Goal: Task Accomplishment & Management: Use online tool/utility

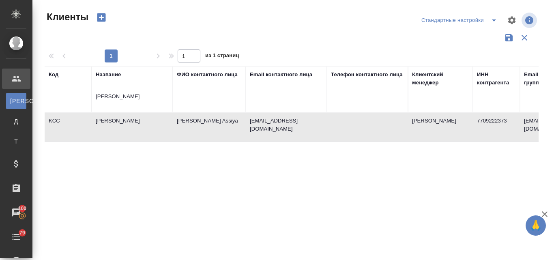
select select "RU"
drag, startPoint x: 114, startPoint y: 95, endPoint x: 90, endPoint y: 94, distance: 23.6
click at [90, 94] on tr "Код Название kim ФИО контактного лица Email контактного лица Телефон контактног…" at bounding box center [352, 89] width 614 height 46
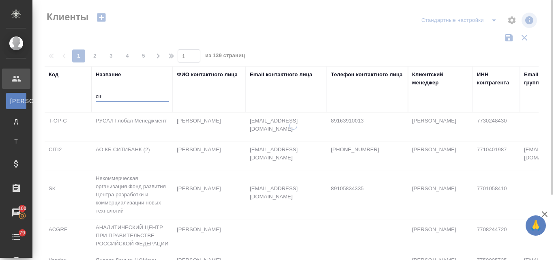
type input "с"
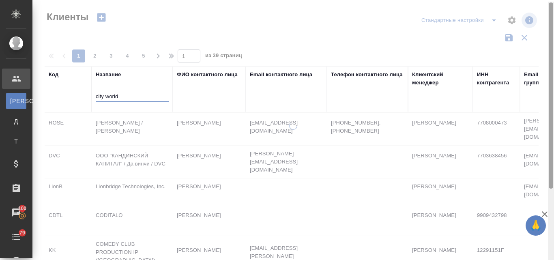
drag, startPoint x: 552, startPoint y: 113, endPoint x: 547, endPoint y: 6, distance: 107.2
click at [552, 11] on div at bounding box center [551, 95] width 4 height 186
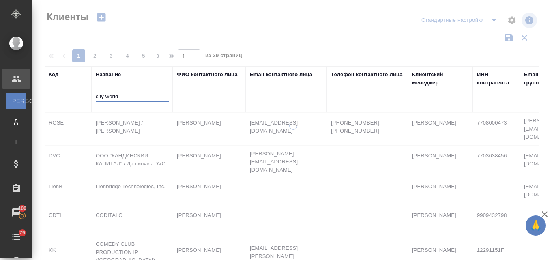
type input "city world"
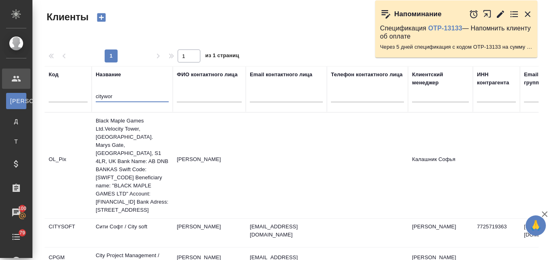
select select "RU"
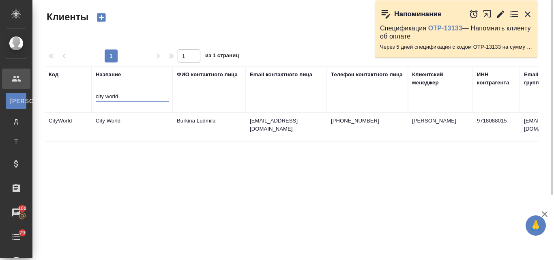
type input "city world"
click at [118, 120] on td "City World" at bounding box center [132, 127] width 81 height 28
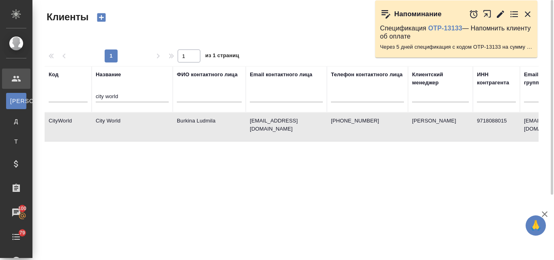
click at [118, 120] on td "City World" at bounding box center [132, 127] width 81 height 28
click at [202, 118] on td "Burkina Ludmila" at bounding box center [209, 127] width 73 height 28
click at [134, 128] on td "City World" at bounding box center [132, 127] width 81 height 28
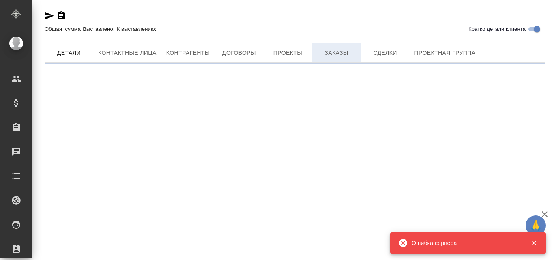
click at [346, 53] on span "Заказы" at bounding box center [336, 53] width 39 height 10
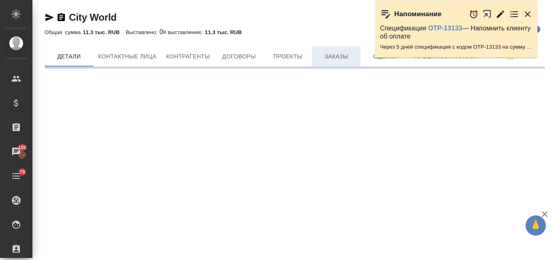
click at [330, 57] on span "Заказы" at bounding box center [336, 57] width 39 height 10
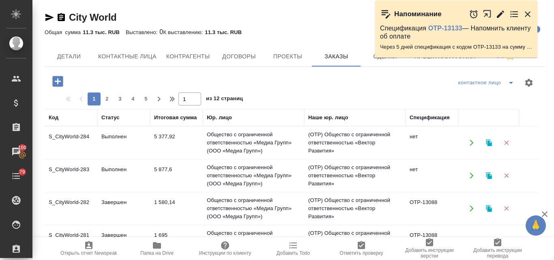
click at [68, 139] on td "S_CityWorld-284" at bounding box center [71, 143] width 53 height 28
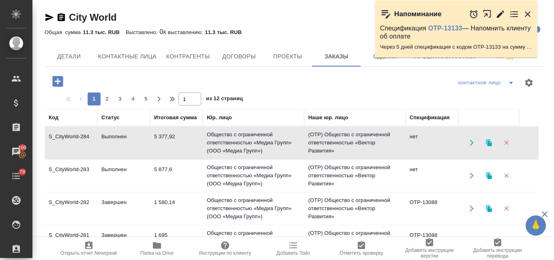
click at [68, 139] on td "S_CityWorld-284" at bounding box center [71, 143] width 53 height 28
click at [489, 142] on icon "button" at bounding box center [489, 143] width 6 height 7
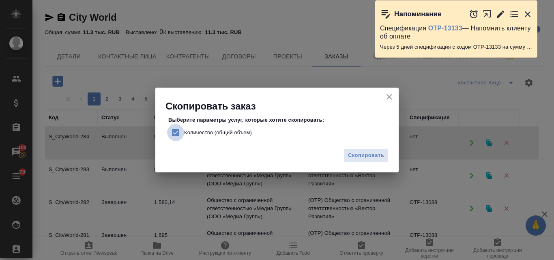
click at [173, 127] on input "Количество (общий объем)" at bounding box center [175, 132] width 17 height 17
checkbox input "false"
click at [355, 155] on span "Скопировать" at bounding box center [366, 155] width 36 height 9
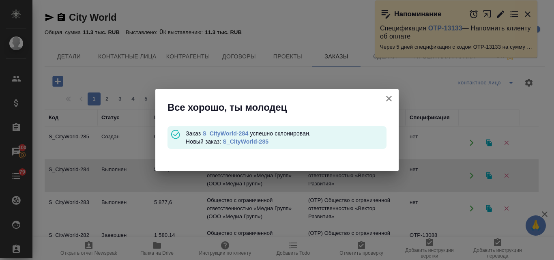
click at [258, 142] on link "S_CityWorld-285" at bounding box center [246, 141] width 46 height 6
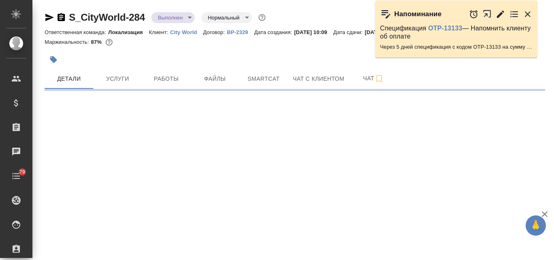
select select "RU"
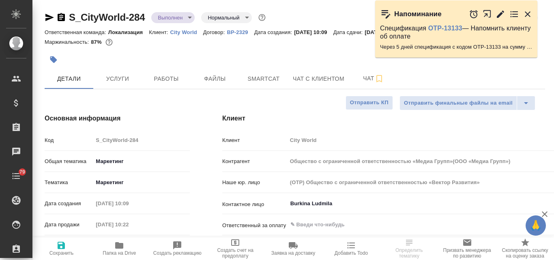
type textarea "x"
type input "Общество с ограниченной ответственностью «Медиа Групп»(ООО «Медиа Групп»)"
type textarea "x"
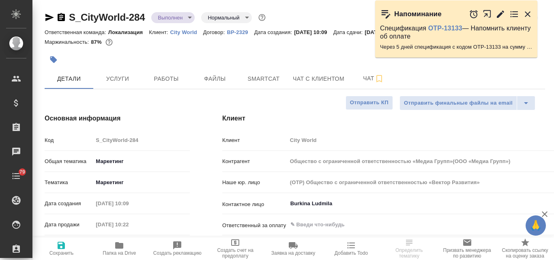
type textarea "x"
type input "Муталимов Марк"
type input "Общество с ограниченной ответственностью «Медиа Групп»(ООО «Медиа Групп»)"
type textarea "x"
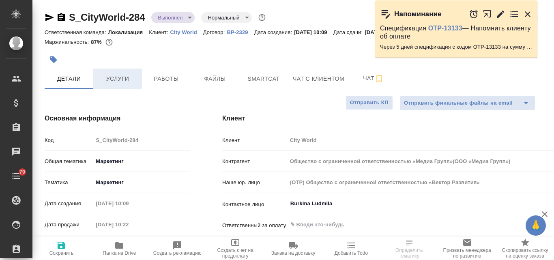
type textarea "x"
click at [120, 80] on span "Услуги" at bounding box center [117, 79] width 39 height 10
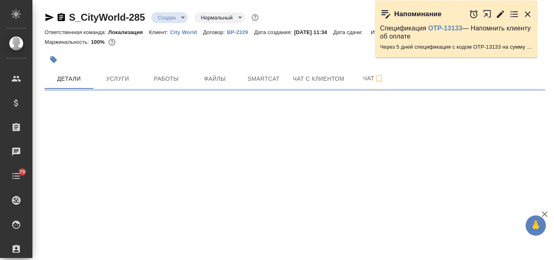
select select "RU"
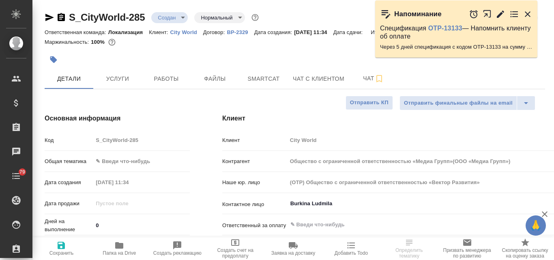
type textarea "x"
type input "Общество с ограниченной ответственностью «Медиа Групп»(ООО «Медиа Групп»)"
type textarea "x"
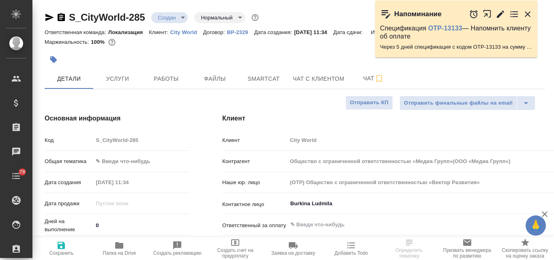
type textarea "x"
type input "Общество с ограниченной ответственностью «Медиа Групп»(ООО «Медиа Групп»)"
type textarea "x"
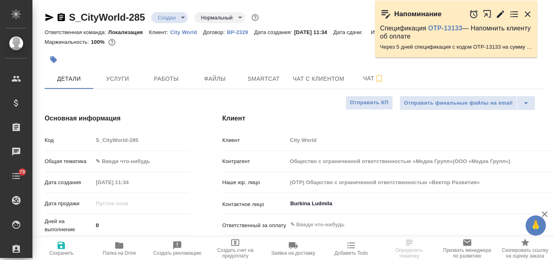
type textarea "x"
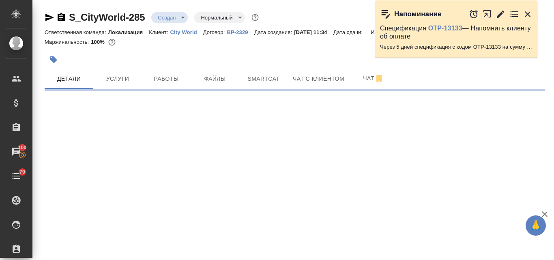
select select "RU"
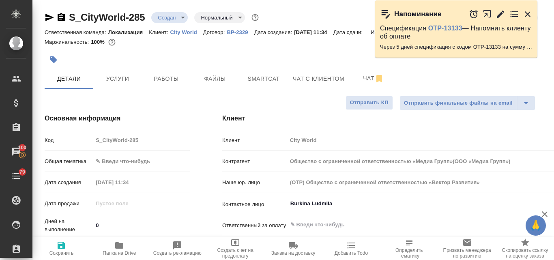
type textarea "x"
click at [223, 79] on span "Файлы" at bounding box center [215, 79] width 39 height 10
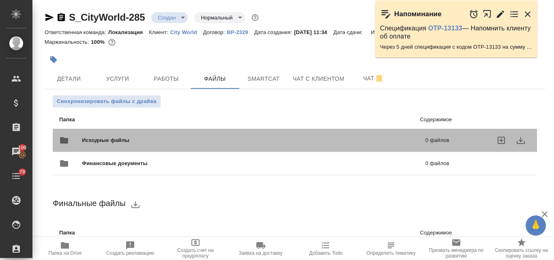
click at [107, 141] on span "Исходные файлы" at bounding box center [180, 140] width 196 height 8
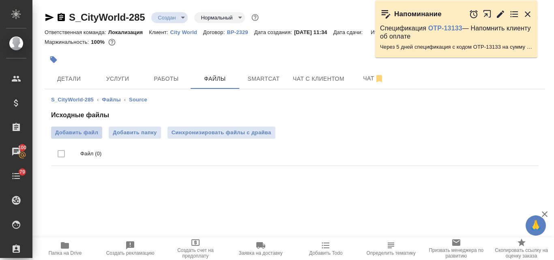
click at [85, 133] on span "Добавить файл" at bounding box center [76, 133] width 43 height 8
click at [0, 0] on input "Добавить файл" at bounding box center [0, 0] width 0 height 0
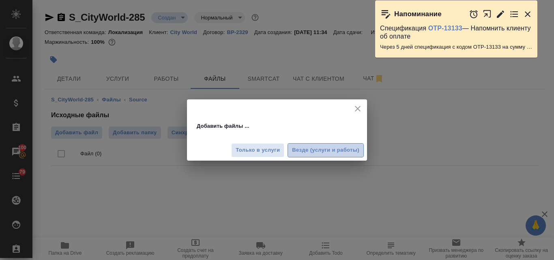
click at [294, 150] on span "Везде (услуги и работы)" at bounding box center [325, 150] width 67 height 9
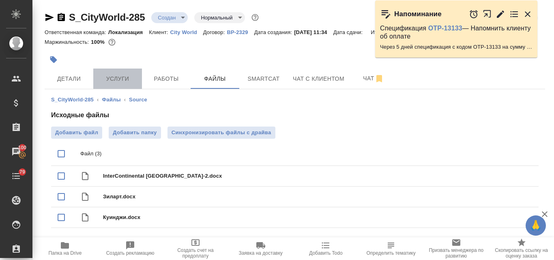
click at [114, 79] on span "Услуги" at bounding box center [117, 79] width 39 height 10
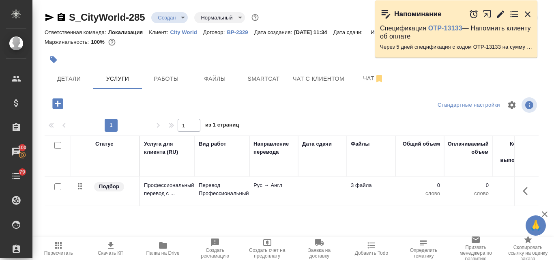
click at [56, 185] on input "checkbox" at bounding box center [57, 186] width 7 height 7
checkbox input "true"
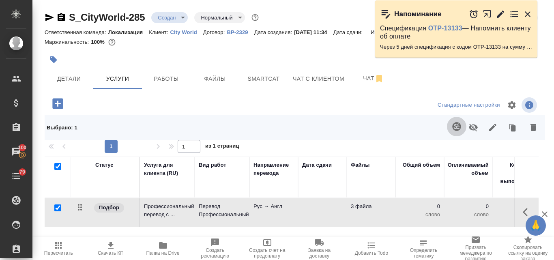
click at [452, 126] on icon "button" at bounding box center [457, 127] width 10 height 10
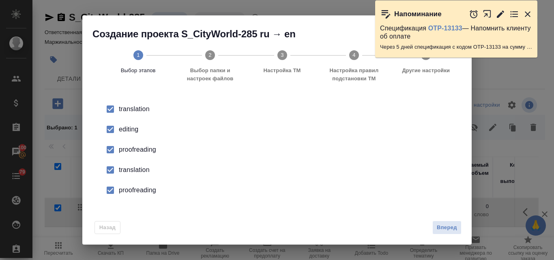
click at [122, 130] on div "editing" at bounding box center [286, 130] width 334 height 10
click at [128, 148] on div "proofreading" at bounding box center [286, 150] width 334 height 10
click at [133, 171] on div "translation" at bounding box center [286, 170] width 334 height 10
click at [136, 193] on div "proofreading" at bounding box center [286, 190] width 334 height 10
click at [452, 229] on span "Вперед" at bounding box center [447, 227] width 20 height 9
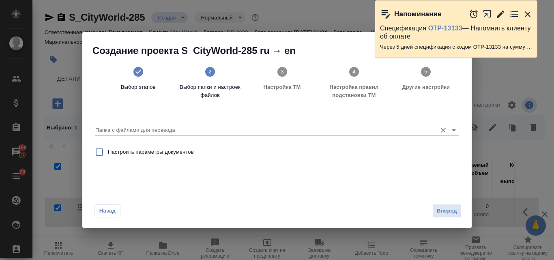
click at [122, 131] on input "Папка с файлами для перевода" at bounding box center [264, 130] width 338 height 10
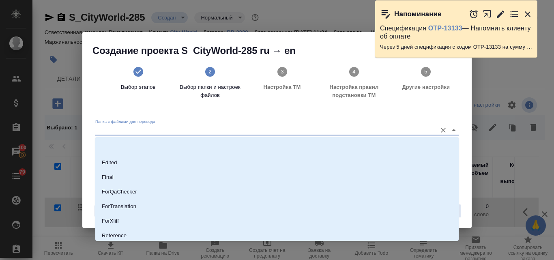
scroll to position [81, 0]
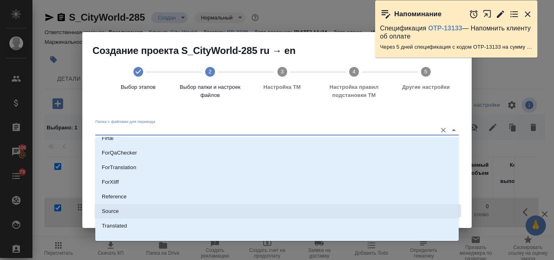
click at [118, 213] on p "Source" at bounding box center [110, 211] width 17 height 8
type input "Source"
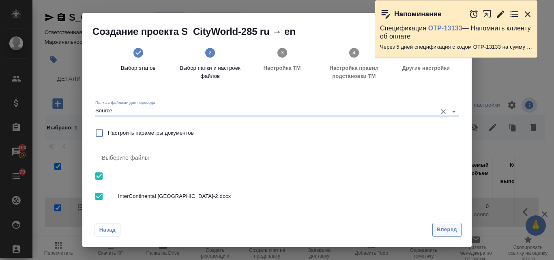
click at [454, 230] on span "Вперед" at bounding box center [447, 229] width 20 height 9
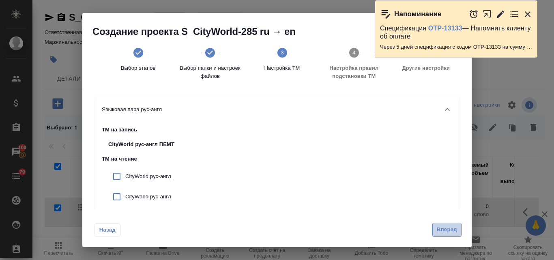
click at [449, 236] on button "Вперед" at bounding box center [447, 230] width 29 height 14
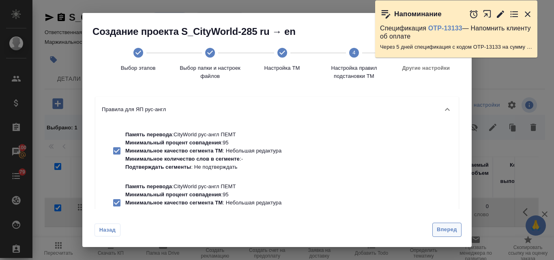
click at [449, 235] on button "Вперед" at bounding box center [447, 230] width 29 height 14
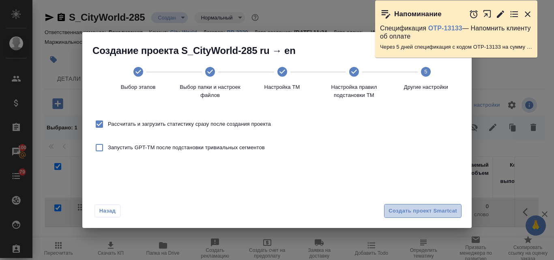
click at [414, 210] on span "Создать проект Smartcat" at bounding box center [423, 211] width 69 height 9
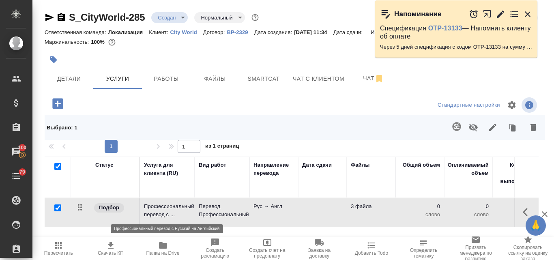
click at [169, 203] on p "Профессиональный перевод с ..." at bounding box center [167, 211] width 47 height 16
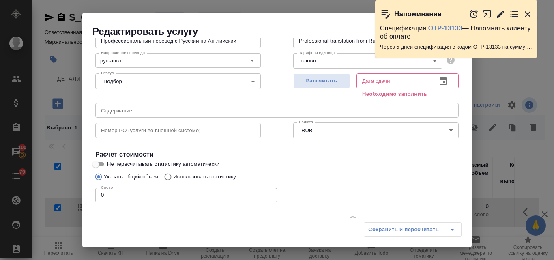
scroll to position [92, 0]
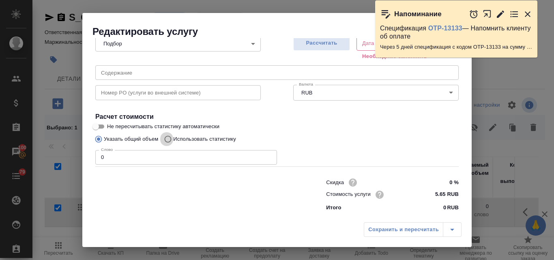
click at [168, 140] on input "Использовать статистику" at bounding box center [166, 138] width 13 height 15
radio input "true"
radio input "false"
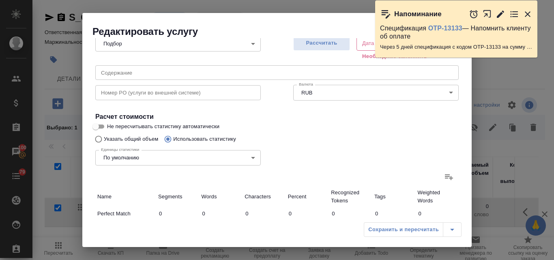
click at [444, 174] on icon at bounding box center [449, 177] width 10 height 10
click at [0, 0] on input "file" at bounding box center [0, 0] width 0 height 0
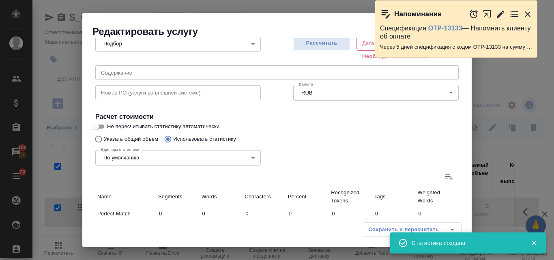
type input "5"
type input "6"
type input "39"
type input "1"
type input "3"
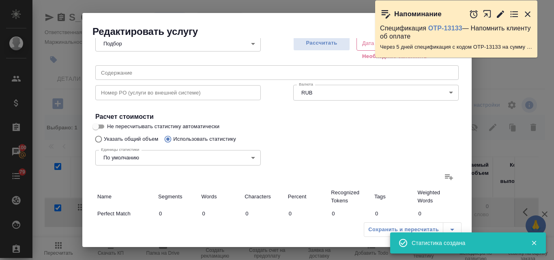
type input "34"
type input "22"
type input "346"
type input "2652"
type input "28"
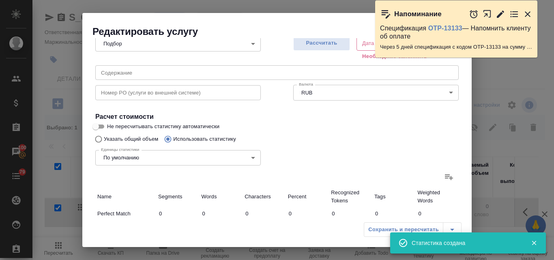
type input "355"
type input "2725"
type input "28"
type input "355"
type input "2725"
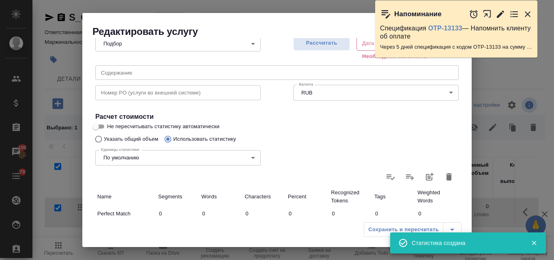
click at [528, 16] on icon "button" at bounding box center [528, 14] width 10 height 10
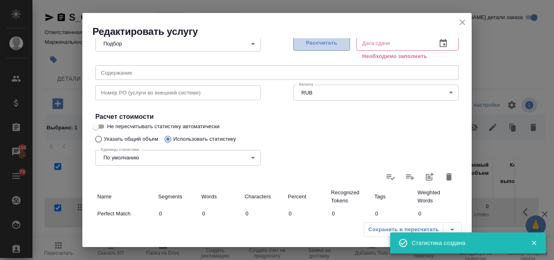
click at [326, 43] on span "Рассчитать" at bounding box center [322, 43] width 48 height 9
type input "19.09.2025 11:36"
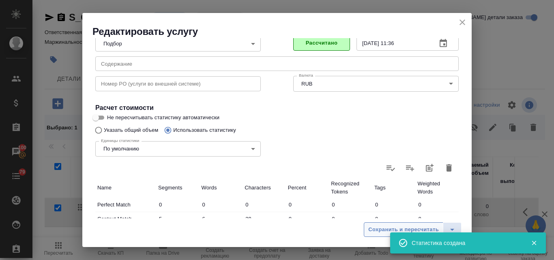
click at [382, 232] on span "Сохранить и пересчитать" at bounding box center [403, 229] width 71 height 9
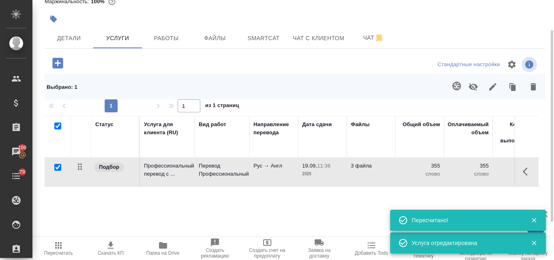
scroll to position [0, 0]
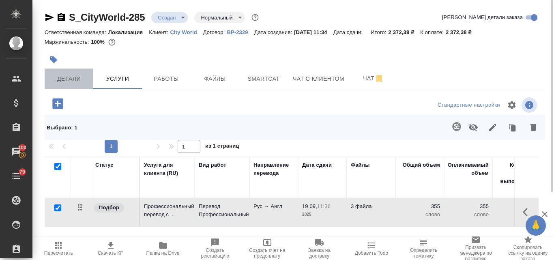
click at [82, 80] on span "Детали" at bounding box center [69, 79] width 39 height 10
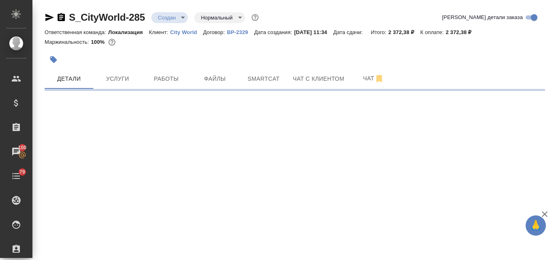
select select "RU"
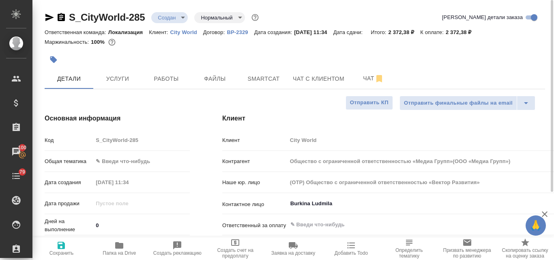
type textarea "x"
click at [123, 160] on body "🙏 .cls-1 fill:#fff; AWATERA Valyaeva Anna Клиенты Спецификации Заказы 100 Чаты …" at bounding box center [277, 130] width 554 height 260
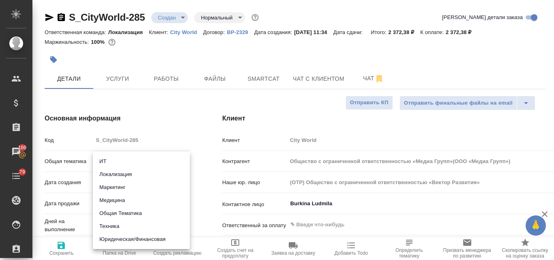
click at [125, 187] on li "Маркетинг" at bounding box center [141, 187] width 97 height 13
type input "marketing"
type input "Общество с ограниченной ответственностью «Медиа Групп»(ООО «Медиа Групп»)"
type textarea "x"
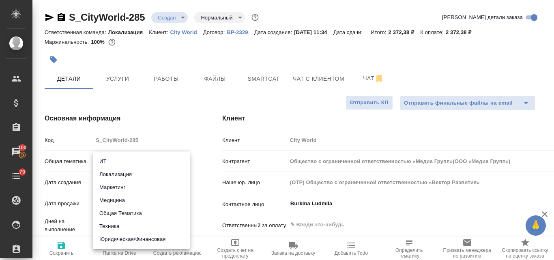
type textarea "x"
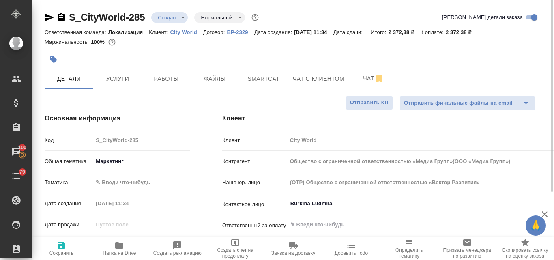
click at [114, 185] on body "🙏 .cls-1 fill:#fff; AWATERA Valyaeva Anna Клиенты Спецификации Заказы 100 Чаты …" at bounding box center [277, 130] width 554 height 260
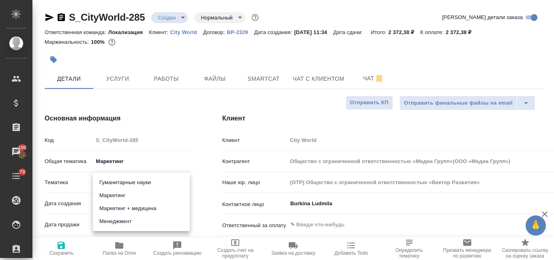
click at [120, 197] on li "Маркетинг" at bounding box center [141, 195] width 97 height 13
type input "Общество с ограниченной ответственностью «Медиа Групп»(ООО «Медиа Групп»)"
type textarea "x"
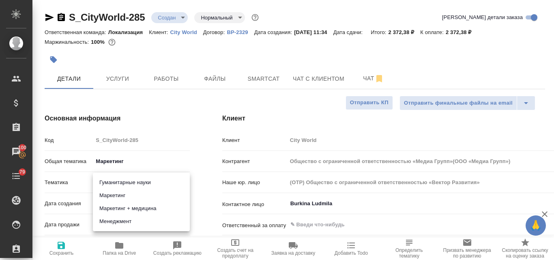
type input "5a8b8b956a9677013d343d63"
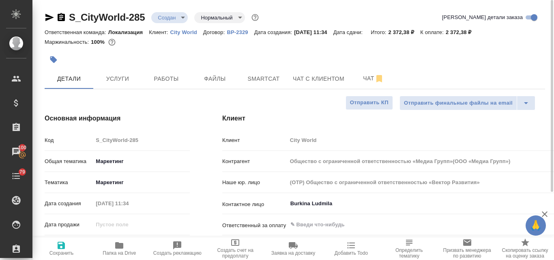
click at [62, 250] on span "Сохранить" at bounding box center [61, 248] width 48 height 15
type input "Общество с ограниченной ответственностью «Медиа Групп»(ООО «Медиа Групп»)"
type textarea "x"
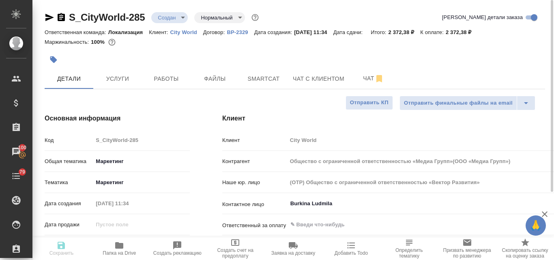
type input "Общество с ограниченной ответственностью «Медиа Групп»(ООО «Медиа Групп»)"
type textarea "x"
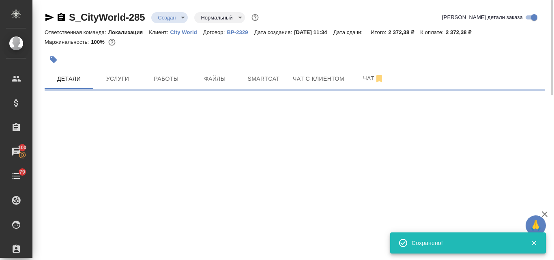
select select "RU"
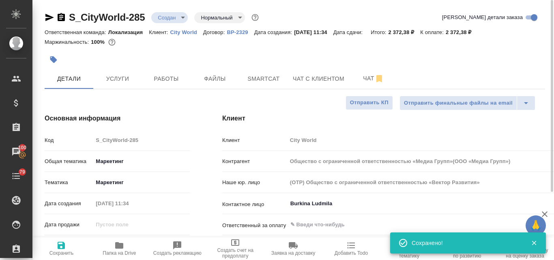
type textarea "x"
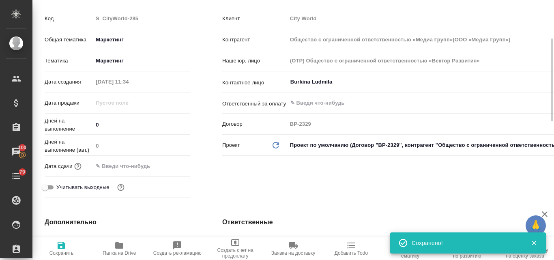
scroll to position [162, 0]
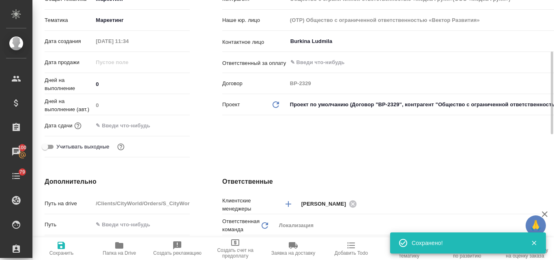
click at [60, 246] on icon "button" at bounding box center [61, 245] width 7 height 7
type input "Общество с ограниченной ответственностью «Медиа Групп»(ООО «Медиа Групп»)"
type textarea "x"
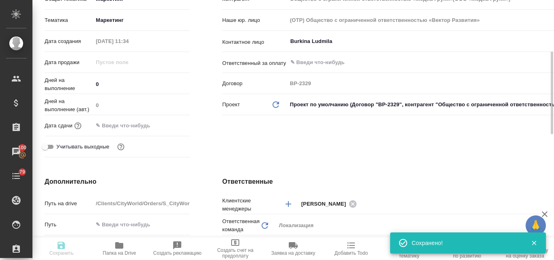
type input "Общество с ограниченной ответственностью «Медиа Групп»(ООО «Медиа Групп»)"
type textarea "x"
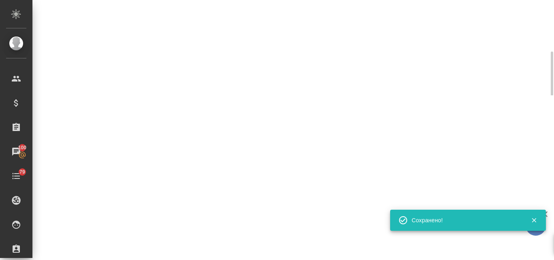
select select "RU"
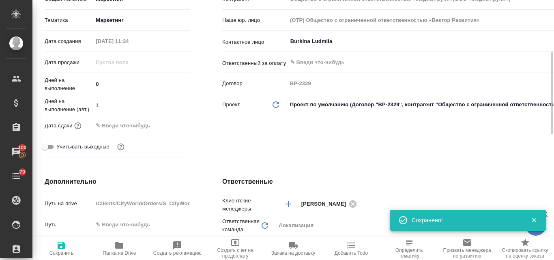
type textarea "x"
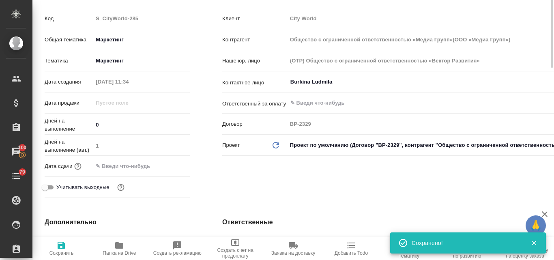
scroll to position [0, 0]
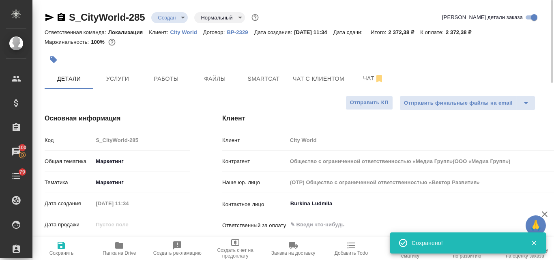
type input "Общество с ограниченной ответственностью «Медиа Групп»(ООО «Медиа Групп»)"
type textarea "x"
type input "Общество с ограниченной ответственностью «Медиа Групп»(ООО «Медиа Групп»)"
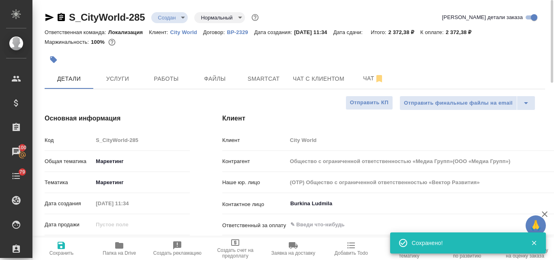
type textarea "x"
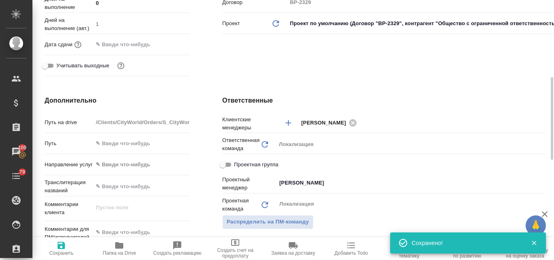
scroll to position [284, 0]
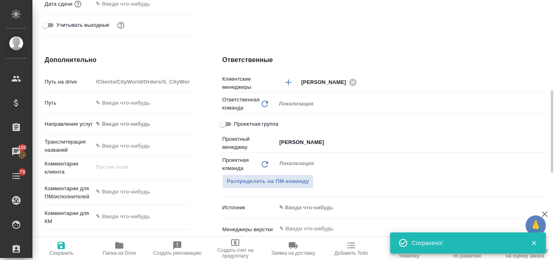
type textarea "x"
click at [112, 194] on textarea at bounding box center [141, 192] width 97 height 14
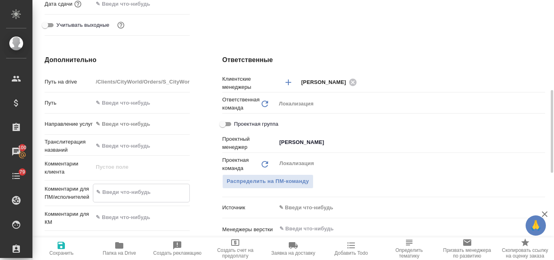
paste textarea "Шлю три текста на перевод."
type textarea "Шлю три текста на перевод."
type input "Общество с ограниченной ответственностью «Медиа Групп»(ООО «Медиа Групп»)"
type textarea "x"
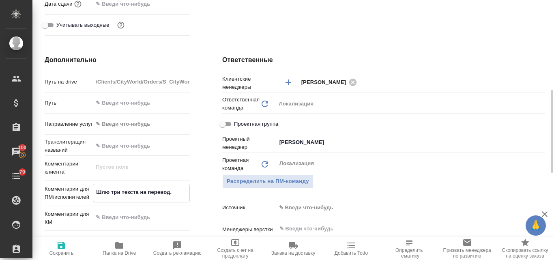
type textarea "x"
type textarea "Шлю три текста на перевод."
type textarea "x"
click at [64, 248] on icon "button" at bounding box center [61, 245] width 7 height 7
type input "Общество с ограниченной ответственностью «Медиа Групп»(ООО «Медиа Групп»)"
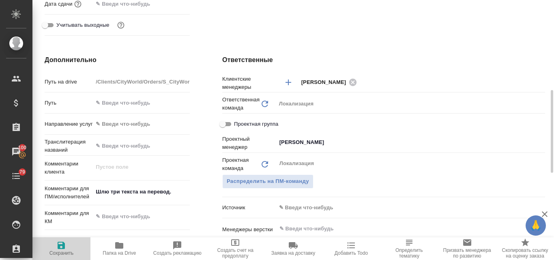
type textarea "x"
type input "Общество с ограниченной ответственностью «Медиа Групп»(ООО «Медиа Групп»)"
type textarea "x"
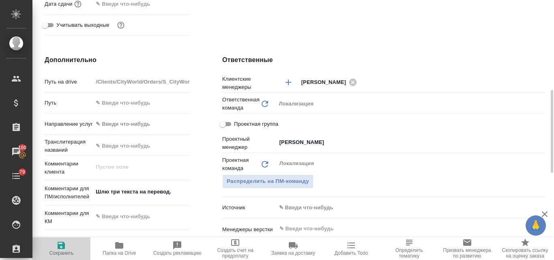
type textarea "x"
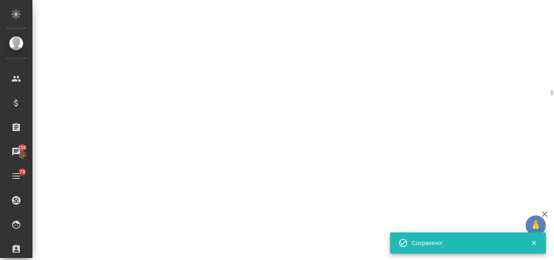
select select "RU"
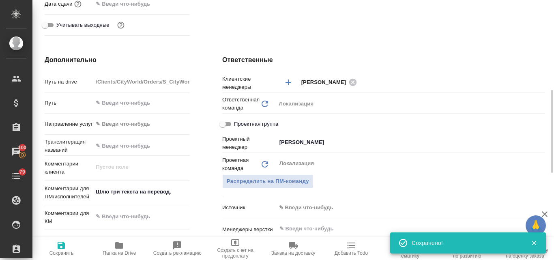
type textarea "x"
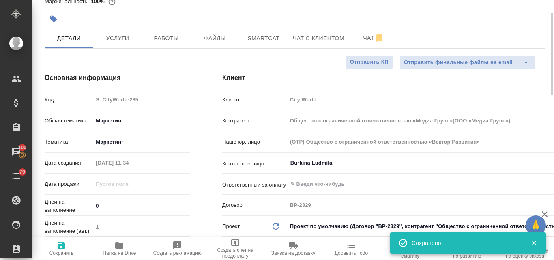
scroll to position [0, 0]
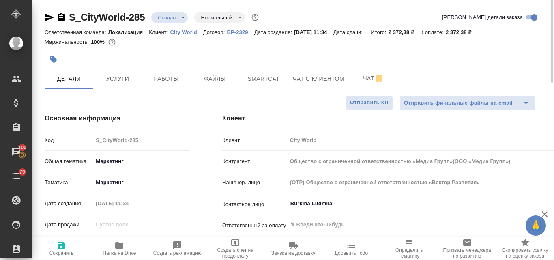
click at [45, 18] on icon "button" at bounding box center [50, 18] width 10 height 10
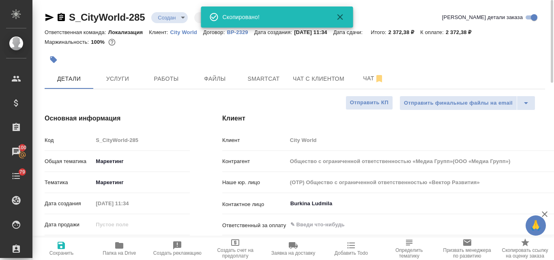
type input "Общество с ограниченной ответственностью «Медиа Групп»(ООО «Медиа Групп»)"
type textarea "x"
type input "Общество с ограниченной ответственностью «Медиа Групп»(ООО «Медиа Групп»)"
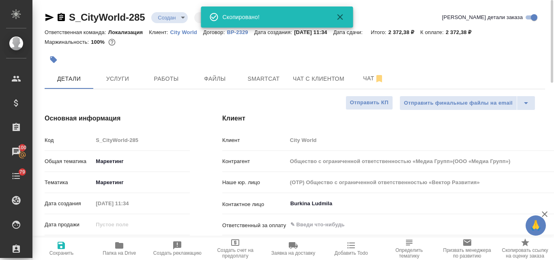
type textarea "x"
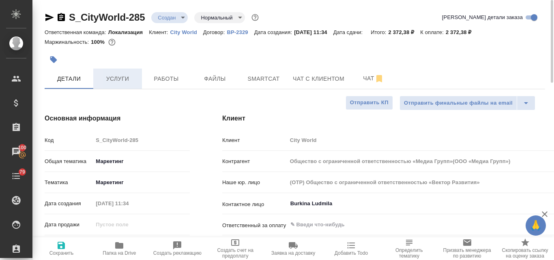
click at [113, 79] on span "Услуги" at bounding box center [117, 79] width 39 height 10
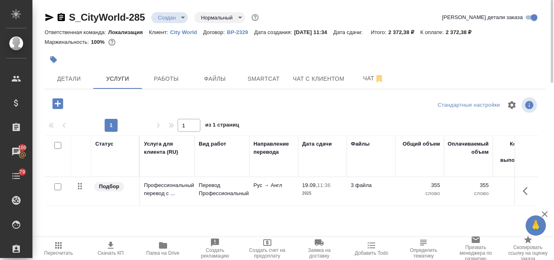
click at [114, 250] on icon "button" at bounding box center [111, 246] width 10 height 10
click at [56, 56] on icon "button" at bounding box center [54, 60] width 8 height 8
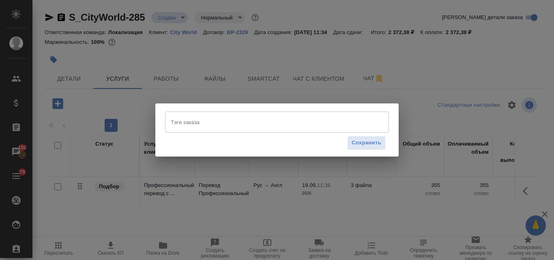
click at [179, 120] on input "Тэги заказа" at bounding box center [269, 122] width 201 height 14
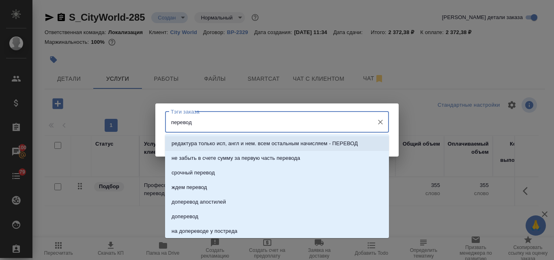
type input "перевод"
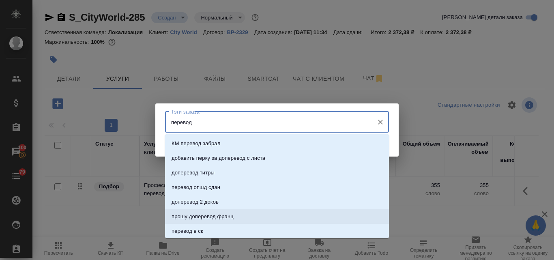
scroll to position [365, 0]
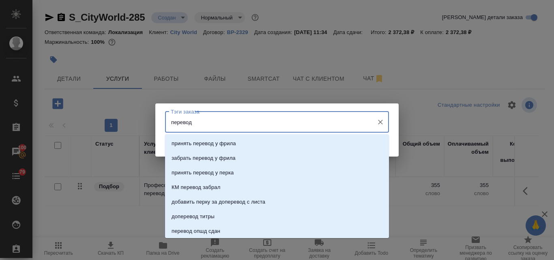
click at [379, 122] on icon "Очистить" at bounding box center [381, 122] width 8 height 8
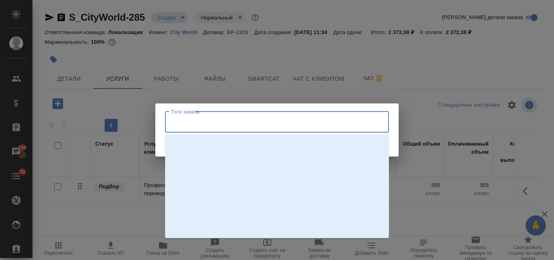
scroll to position [0, 0]
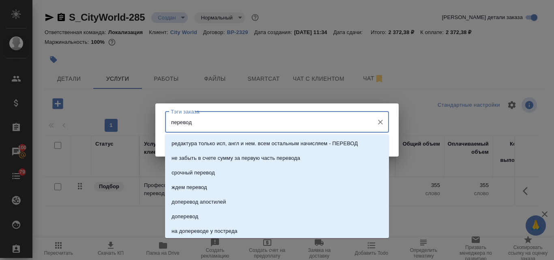
type input "перевод"
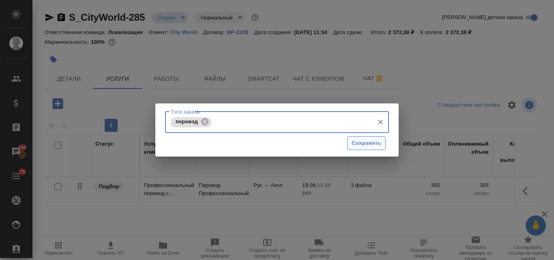
click at [361, 144] on span "Сохранить" at bounding box center [367, 143] width 30 height 9
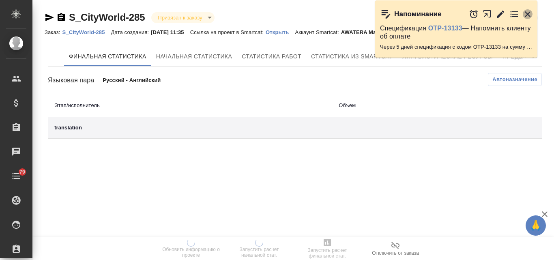
click at [527, 16] on icon "button" at bounding box center [528, 14] width 10 height 10
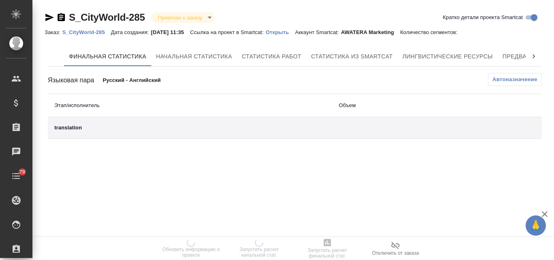
click at [288, 32] on p "Открыть" at bounding box center [280, 32] width 29 height 6
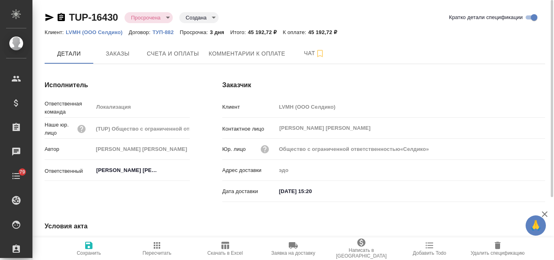
type input "Общество с ограниченной ответственностью«Селдико»"
